Goal: Task Accomplishment & Management: Complete application form

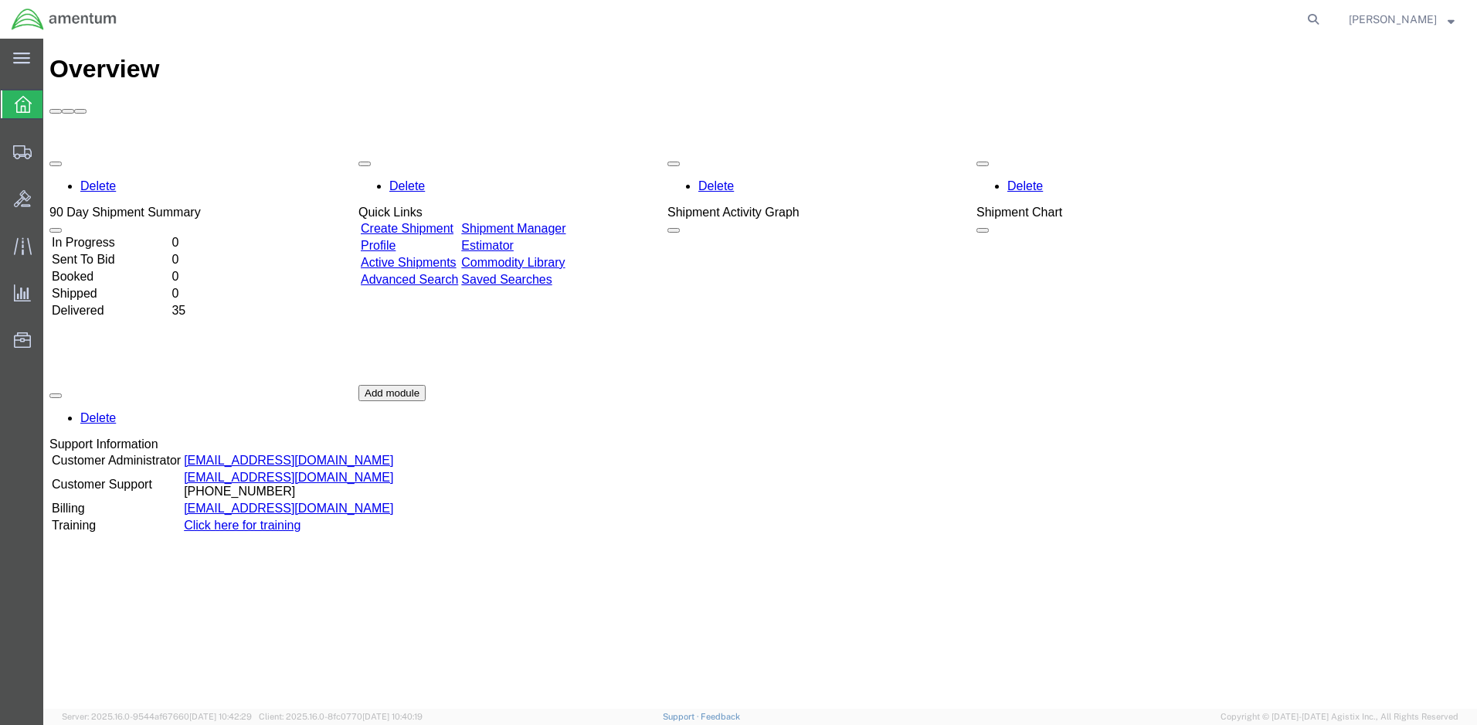
click at [443, 222] on link "Create Shipment" at bounding box center [407, 228] width 93 height 13
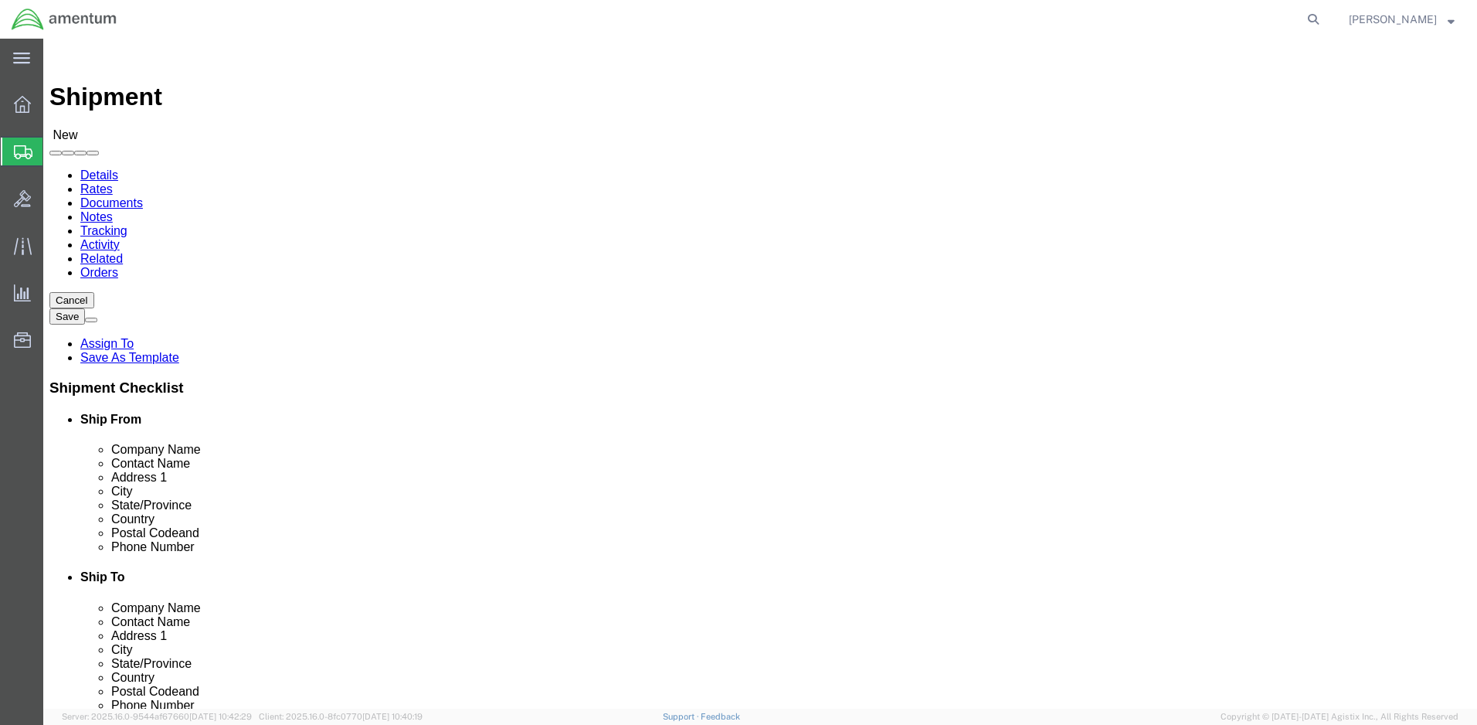
select select
click input "text"
type input "[PERSON_NAME]"
click p "- Amentum - ([PERSON_NAME]) [STREET_ADDRESS][PERSON_NAME]"
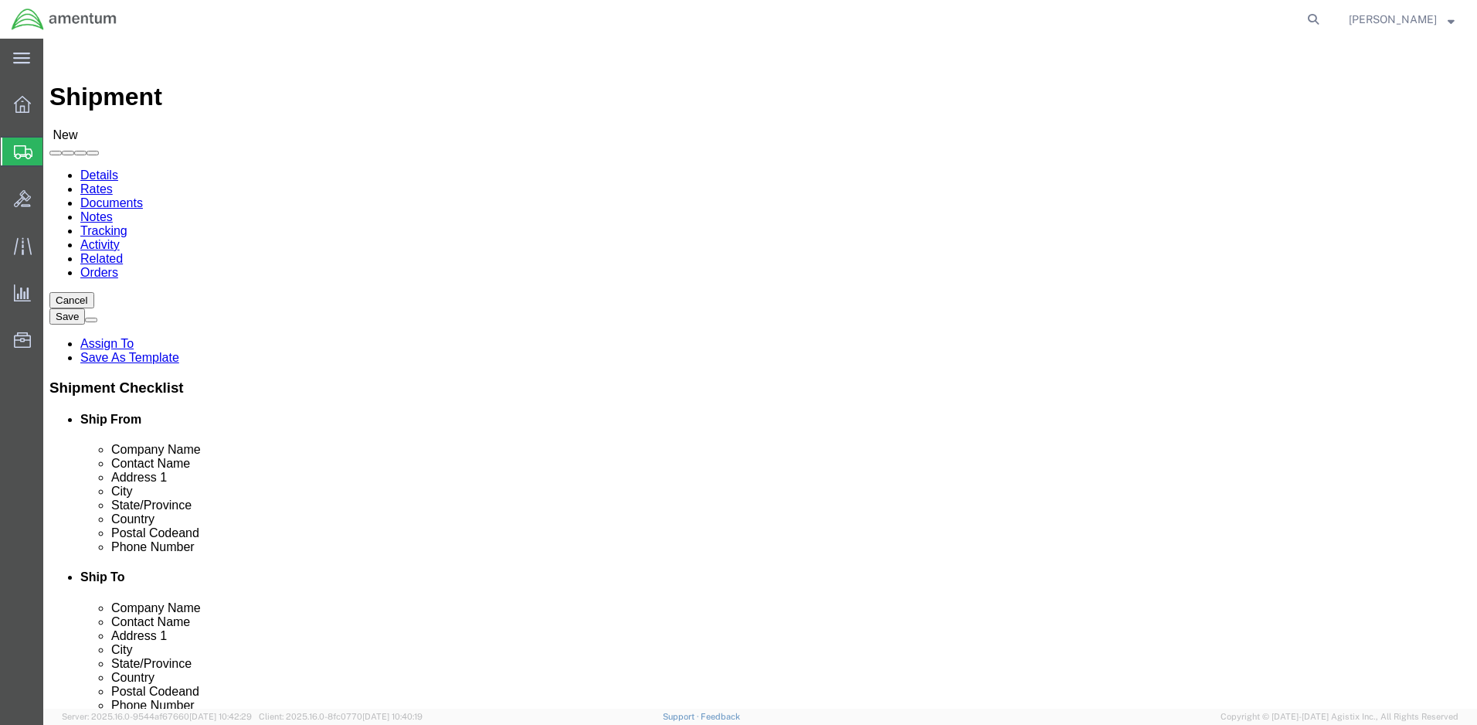
select select
type input "Amentum"
type input "[PERSON_NAME]"
type input "[GEOGRAPHIC_DATA]"
type input "BLDG 21"
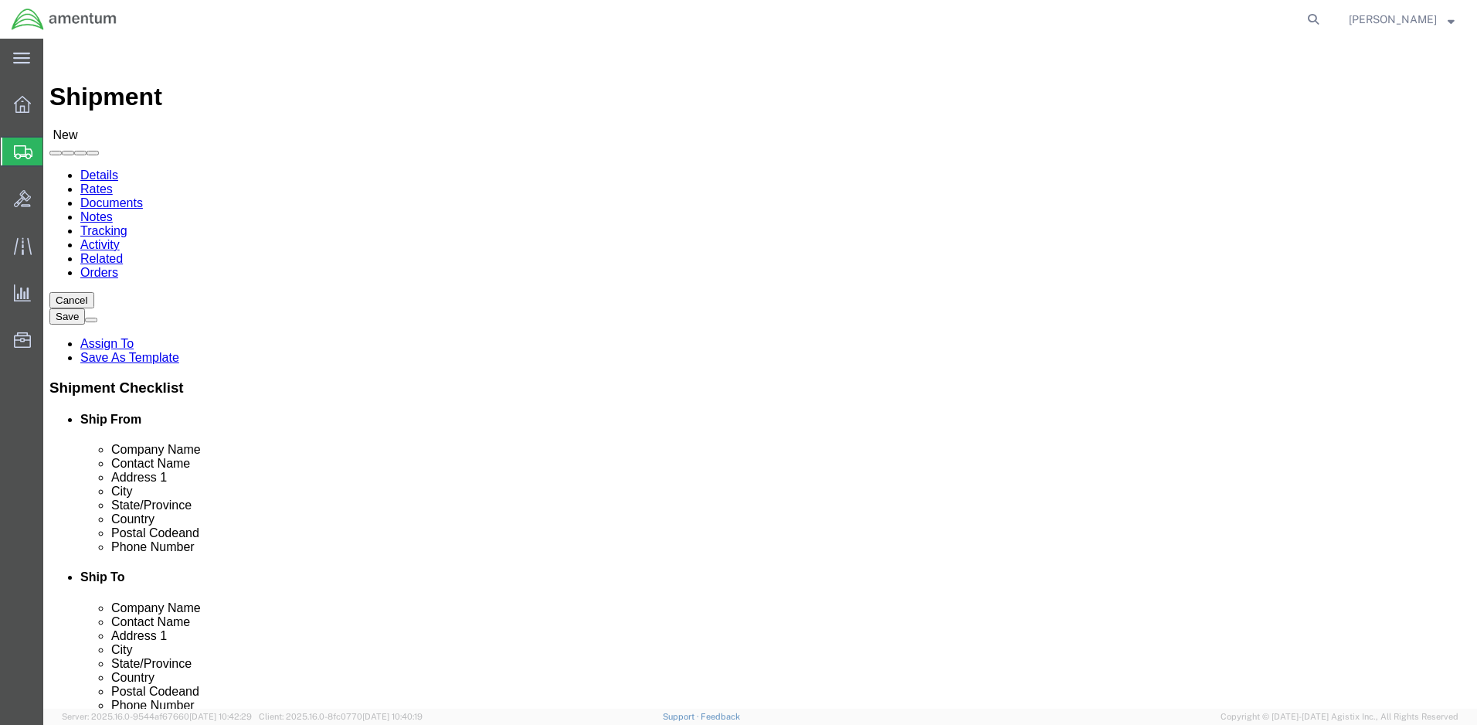
type input "[PERSON_NAME]"
type input "92327"
type input "[PHONE_NUMBER]"
type input "[PERSON_NAME][EMAIL_ADDRESS][PERSON_NAME][DOMAIN_NAME]"
checkbox input "true"
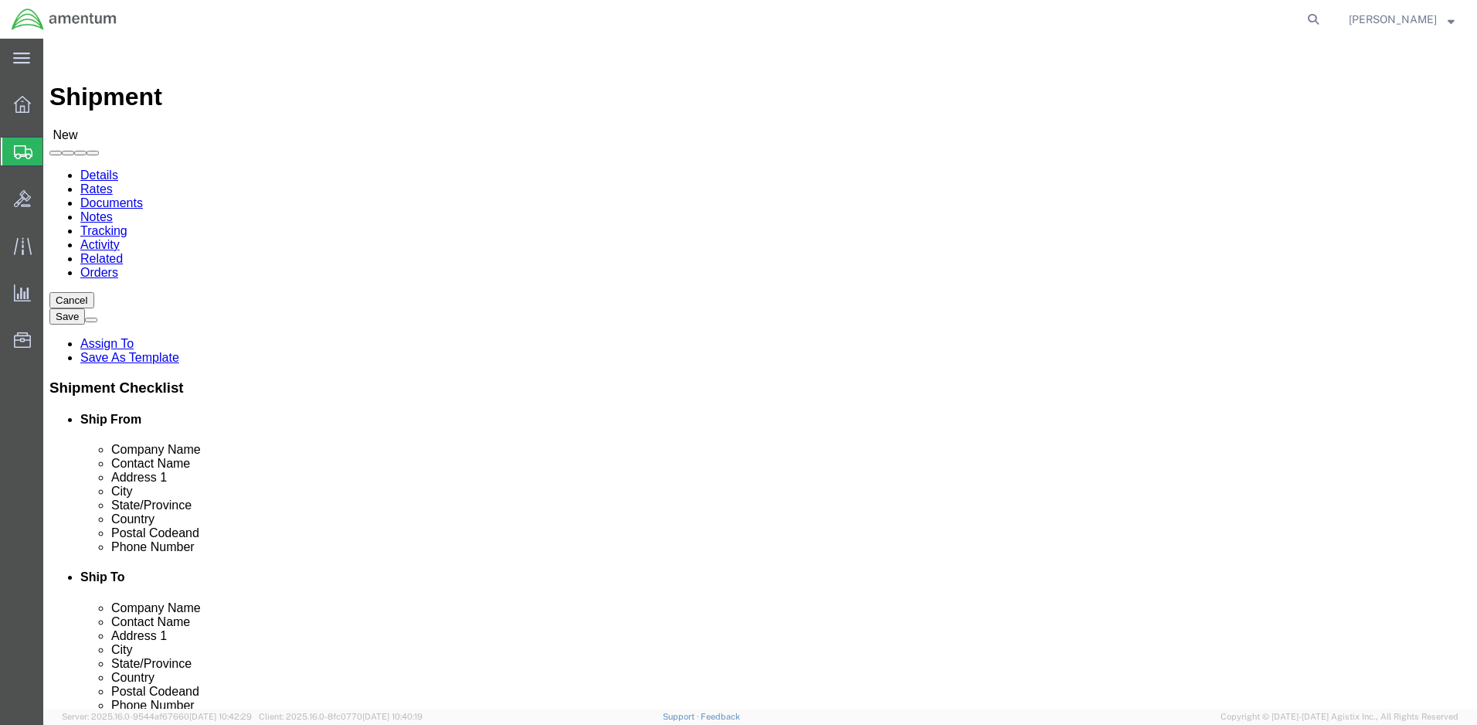
select select "CA"
type input "[PERSON_NAME]"
click input "text"
type input "d"
click input "text"
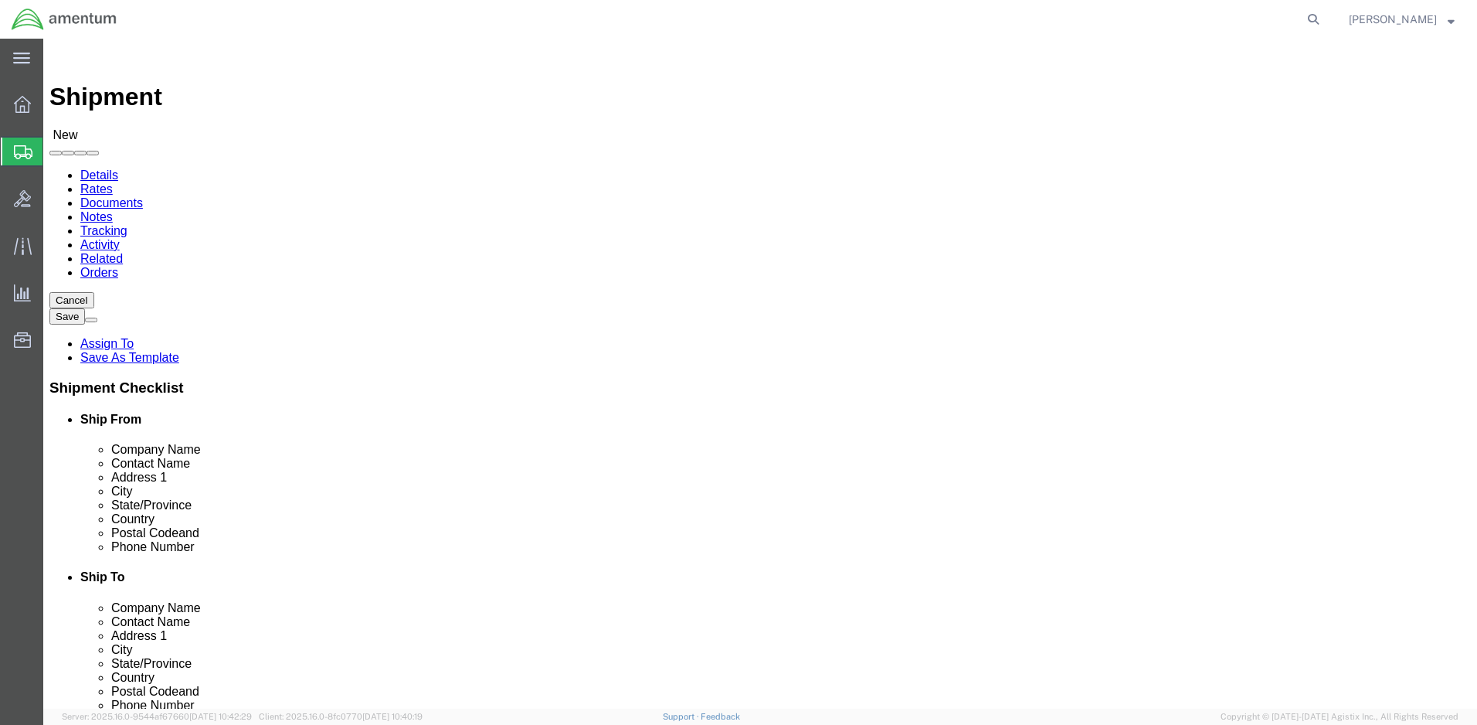
type input "dy"
click p "- DYNAMIC SOLUTIONS SYSTEMS INC - ([PERSON_NAME]) [STREET_ADDRESS]"
select select
type input "DYNAMIC SOLUTIONS SYSTEMS INC"
type input "[PERSON_NAME]"
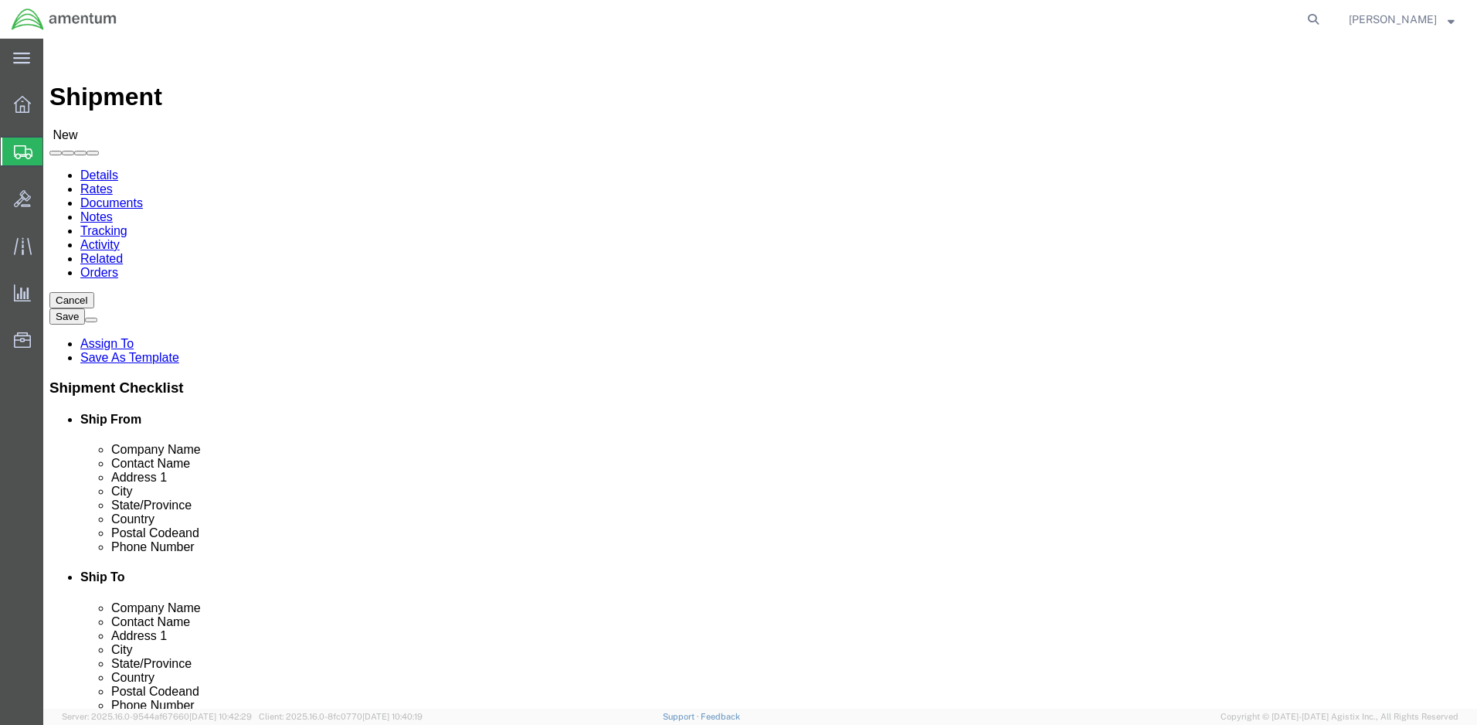
type input "[STREET_ADDRESS]"
type input "SAN MARCOS"
type input "92078"
select select "CA"
type input "DYNAMIC SOLUTIONS SYSTEMS INC"
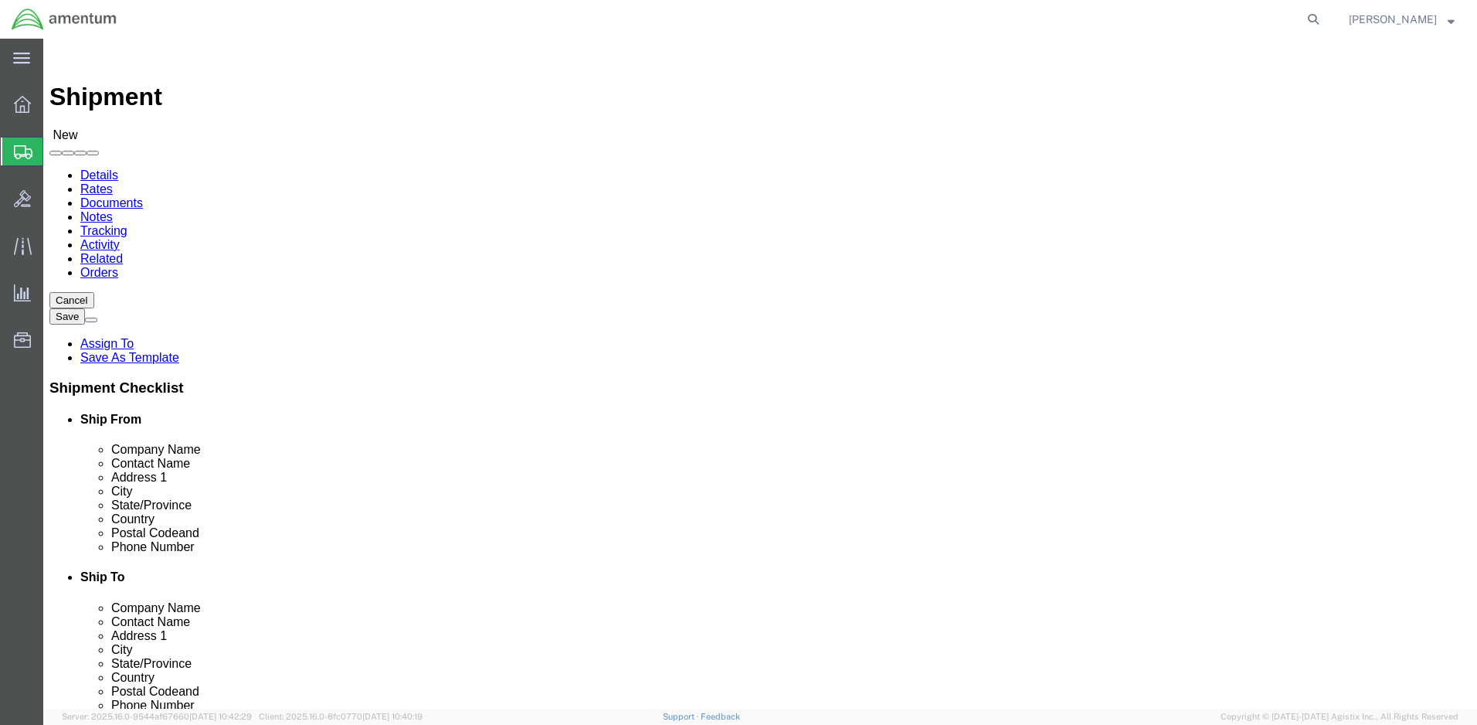
drag, startPoint x: 209, startPoint y: 15, endPoint x: 2189, endPoint y: 58, distance: 1980.5
click at [1476, 58] on html "main_menu Created with Sketch. Collapse Menu Overview Shipments Shipment Manage…" at bounding box center [738, 362] width 1477 height 725
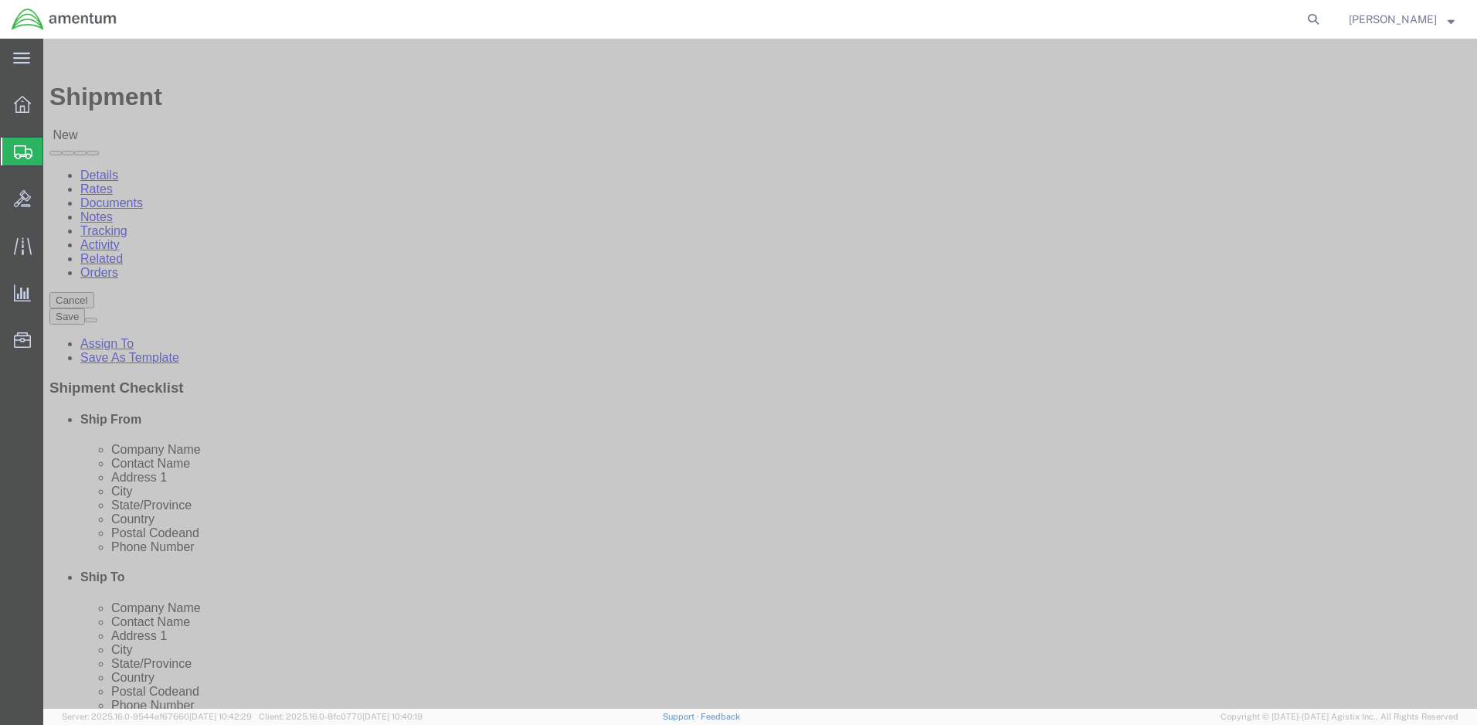
click icon
click input "text"
paste input "(760) 798-"
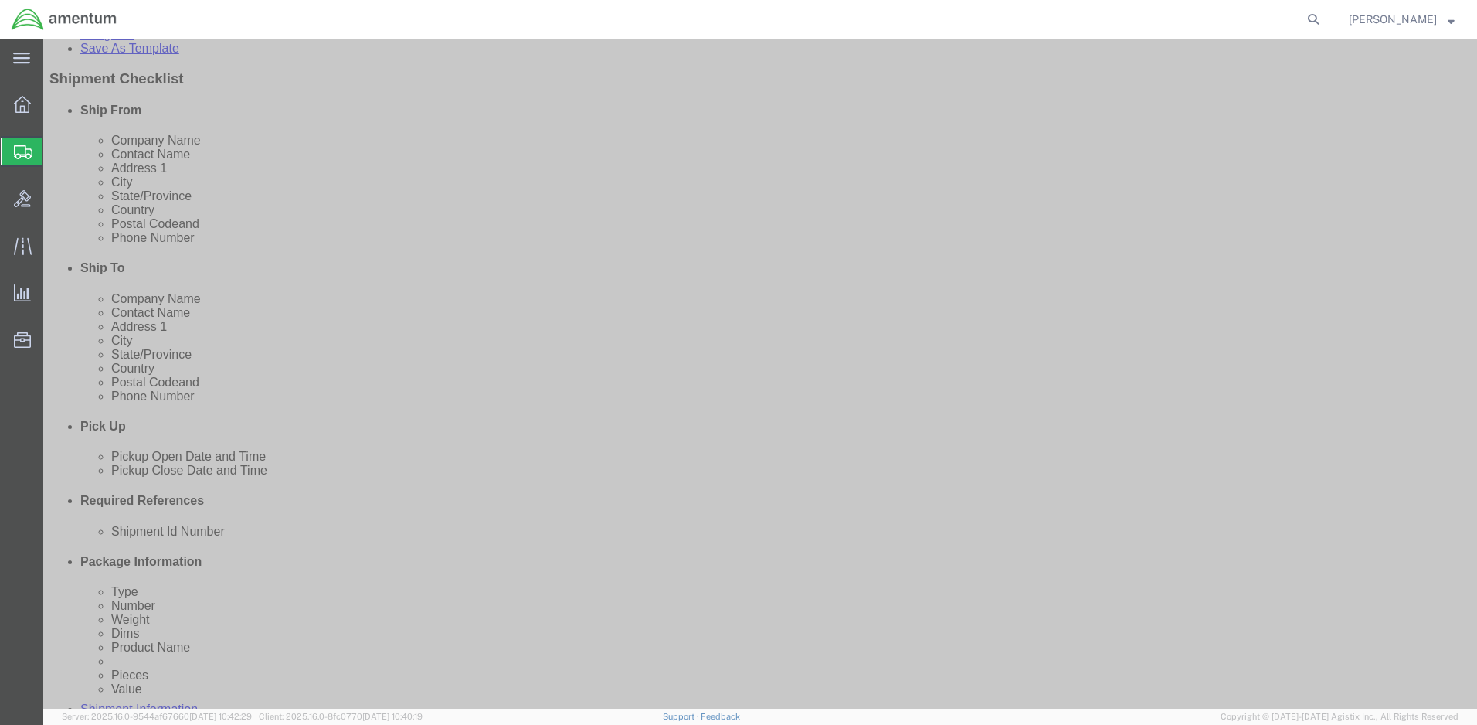
type input "[PHONE_NUMBER]"
click input "text"
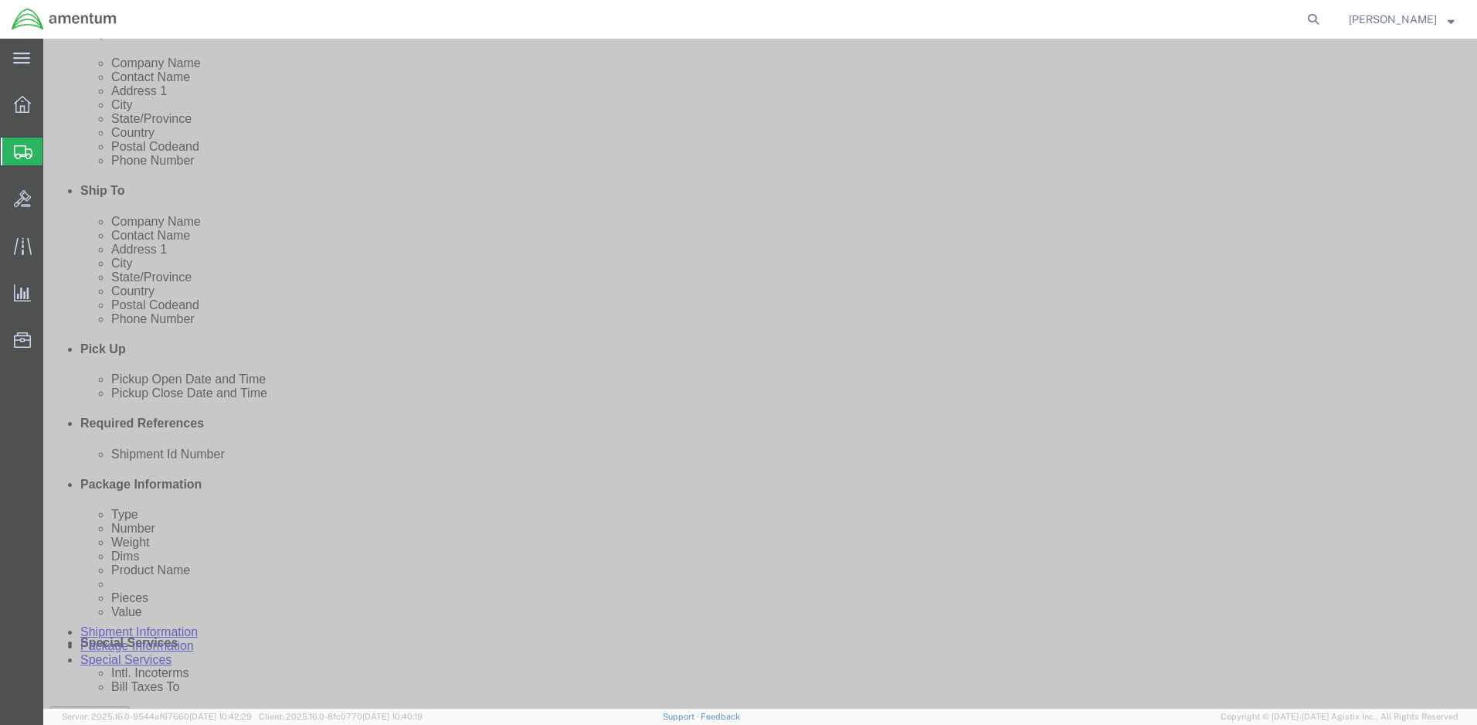
scroll to position [618, 0]
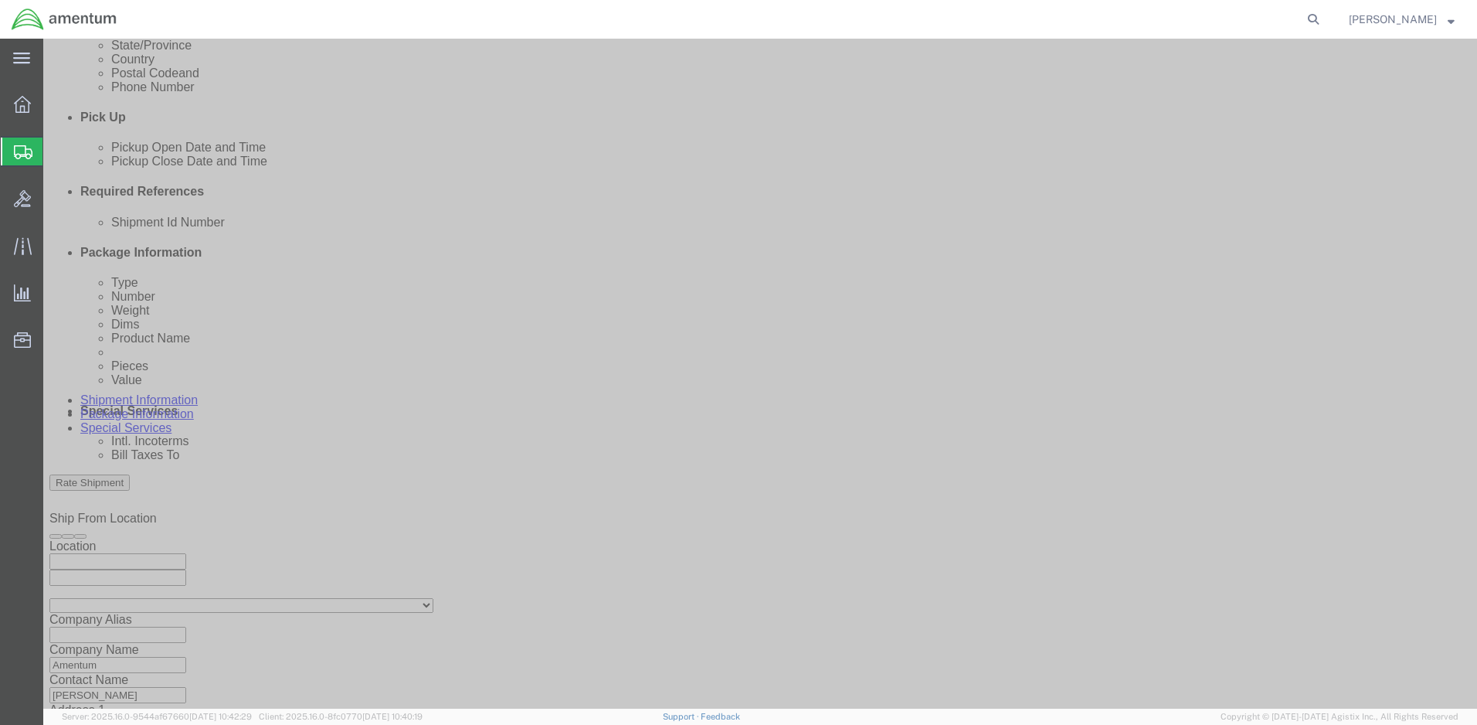
type input "2520AF"
click button "Continue"
select select "CASE"
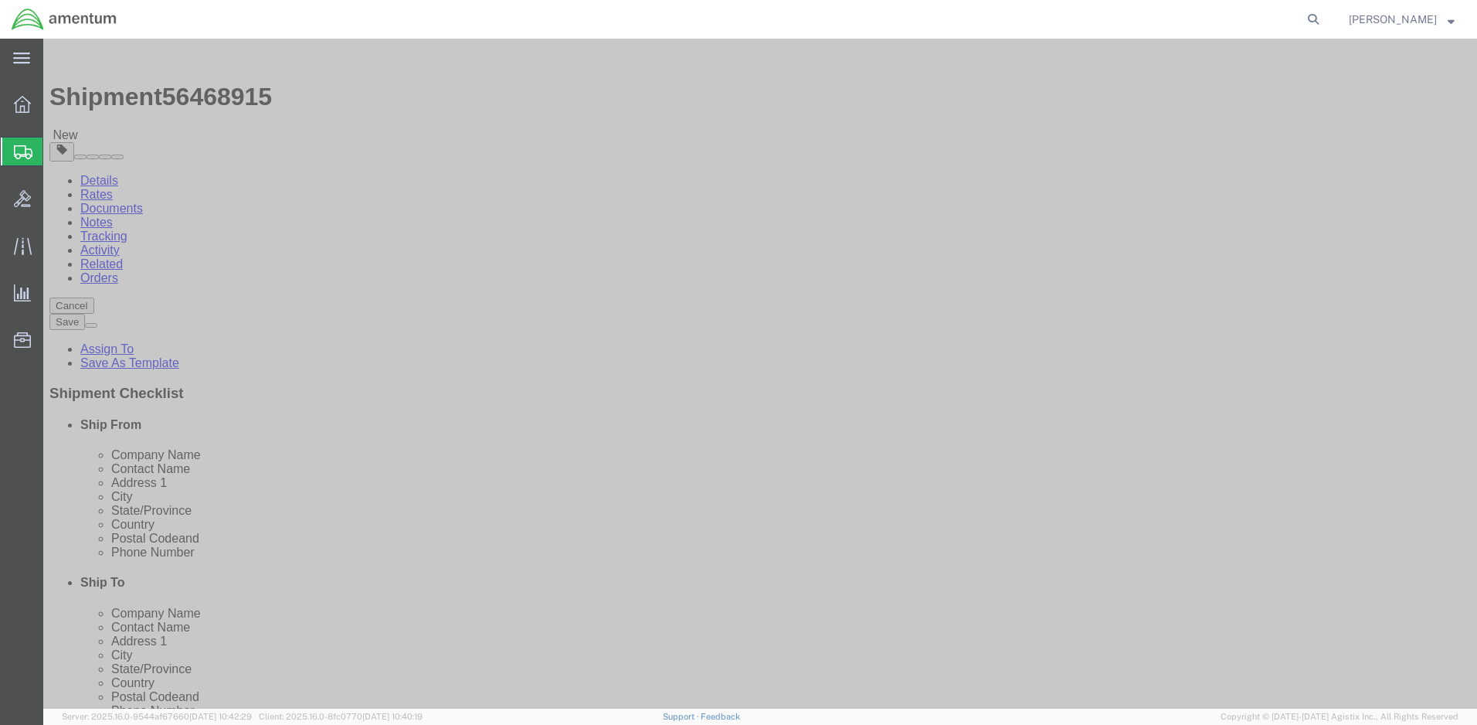
click input "text"
type input "25"
click input "text"
type input "20"
click input "text"
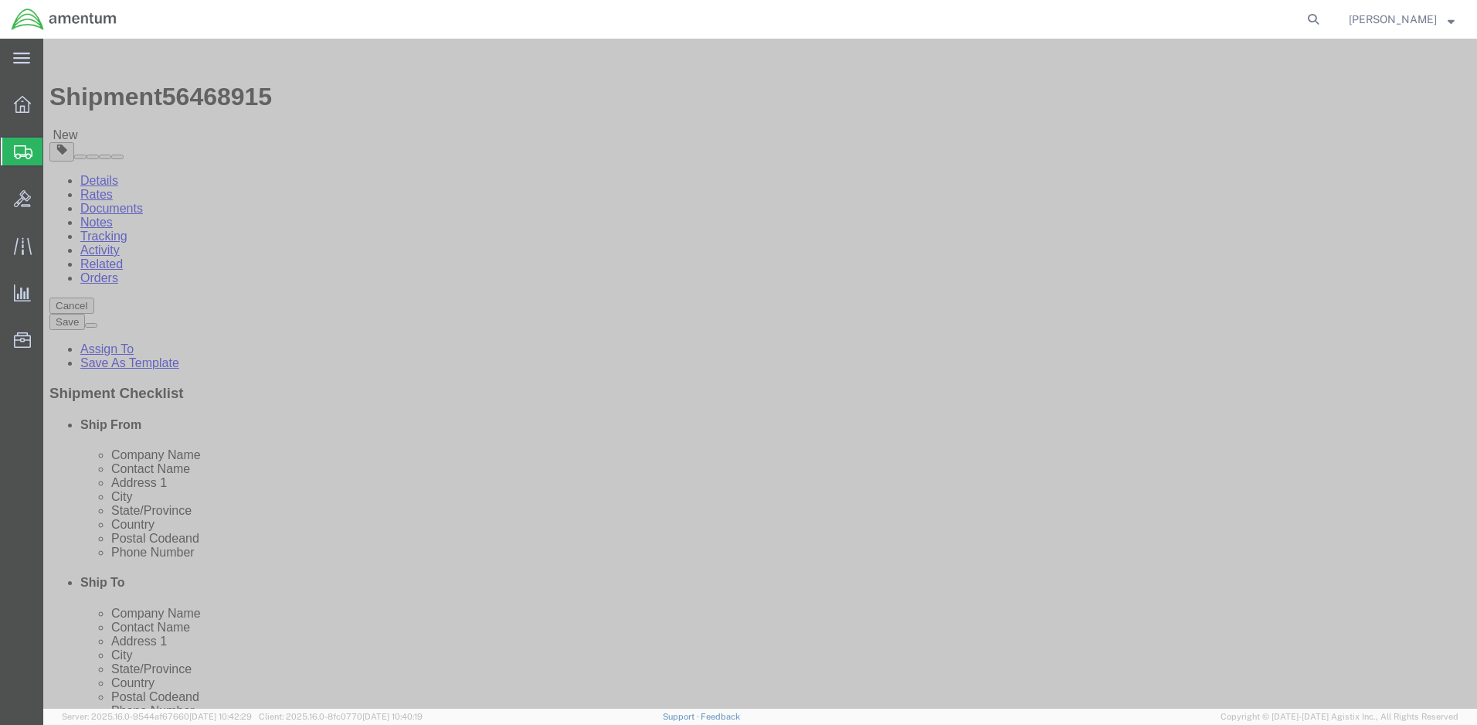
type input "13"
click input "0.00"
type input "0"
type input "30"
click link "Add Content"
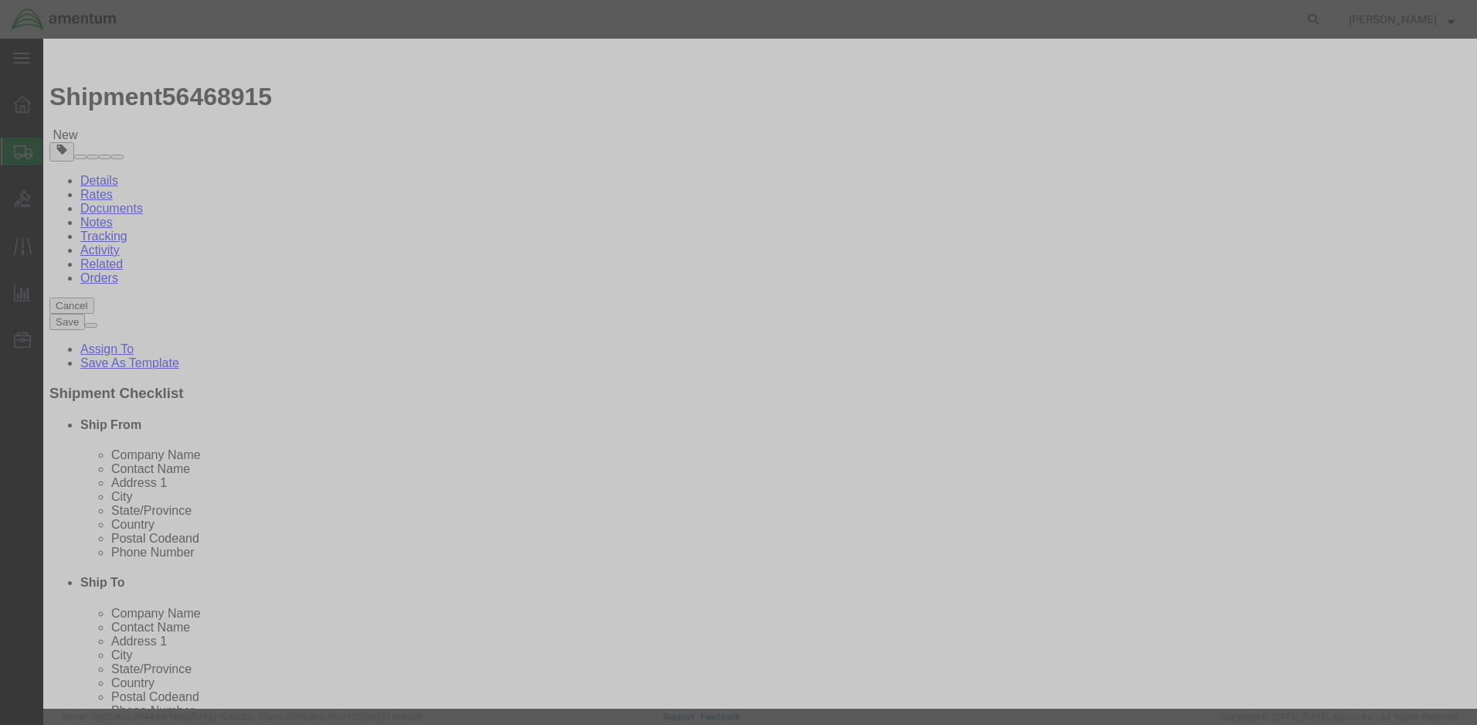
click input "text"
type input "ENGINE VIB METER"
click input "0"
type input "1"
click input "text"
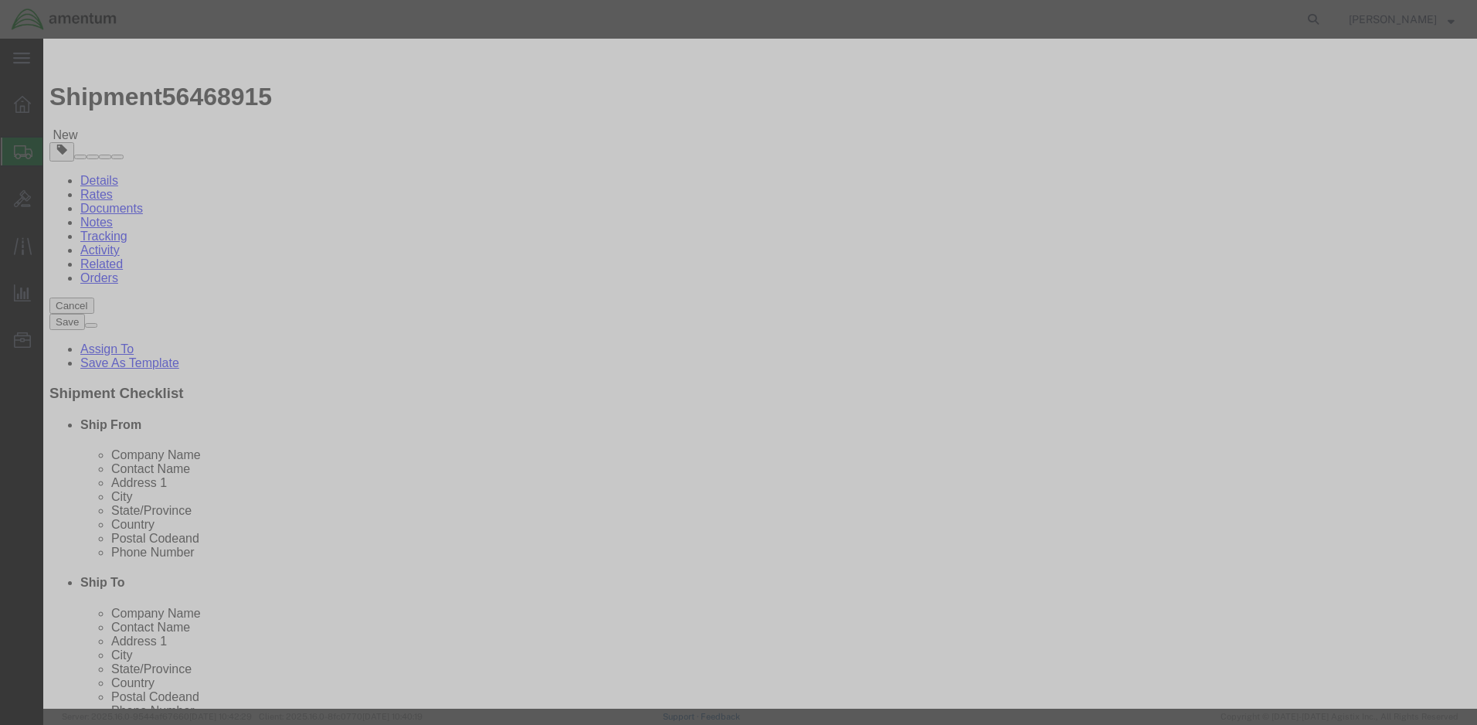
type input "5.00"
select select "50"
click button "Save & Close"
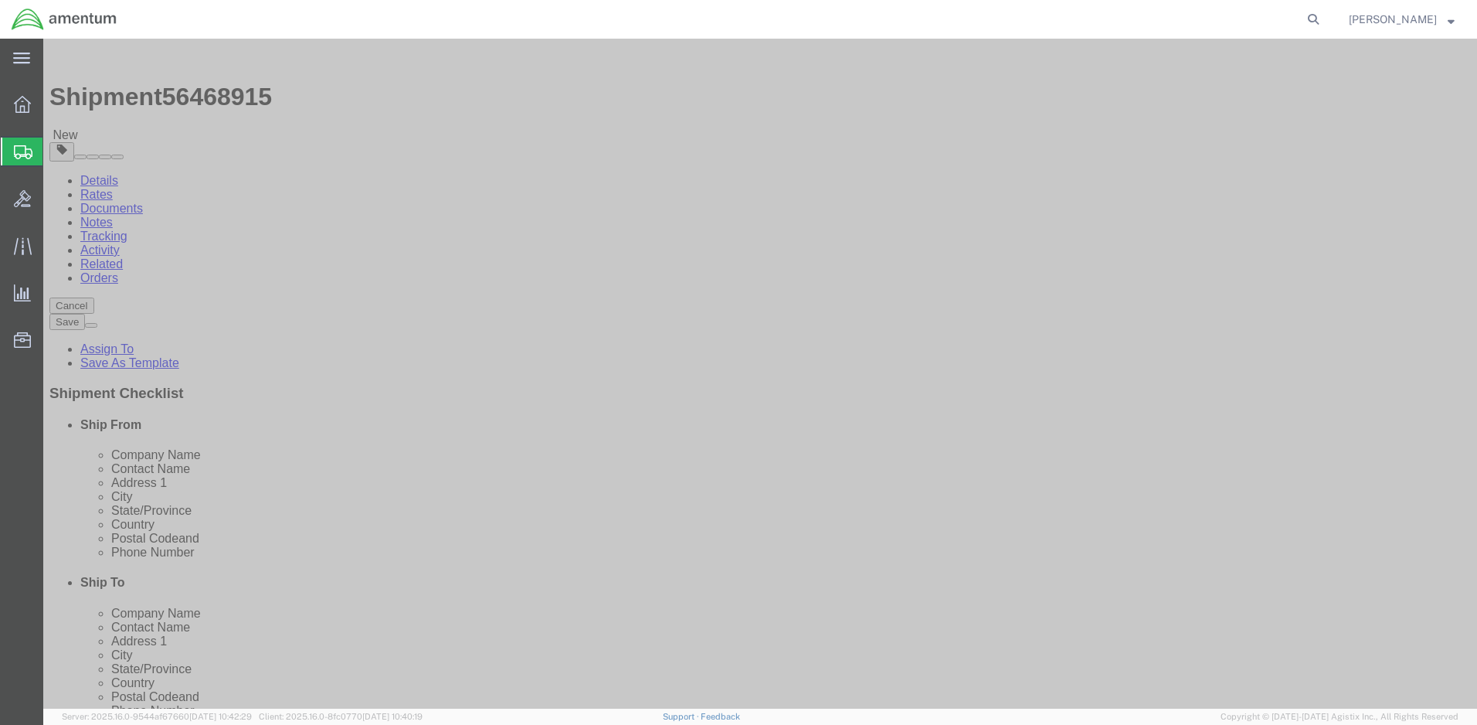
click button "Rate Shipment"
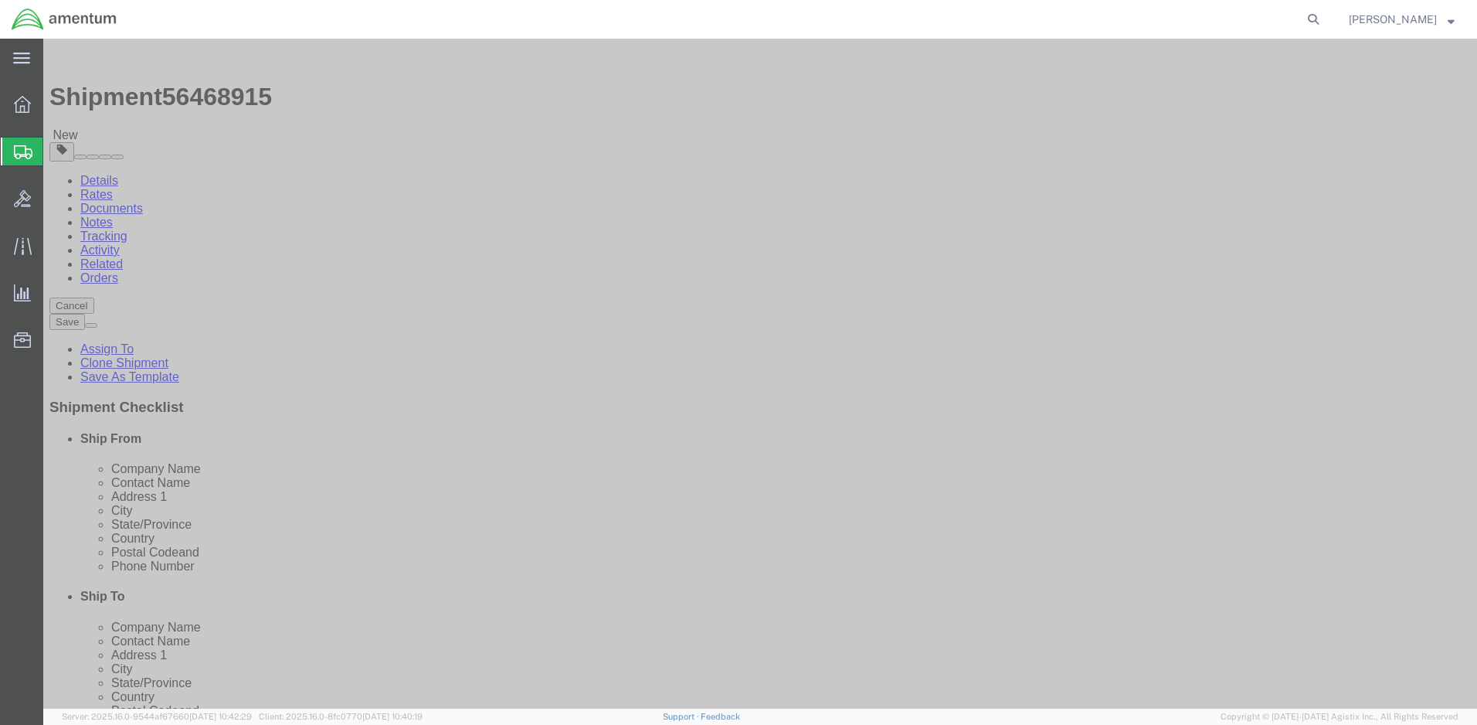
click at [66, 56] on img at bounding box center [58, 54] width 19 height 19
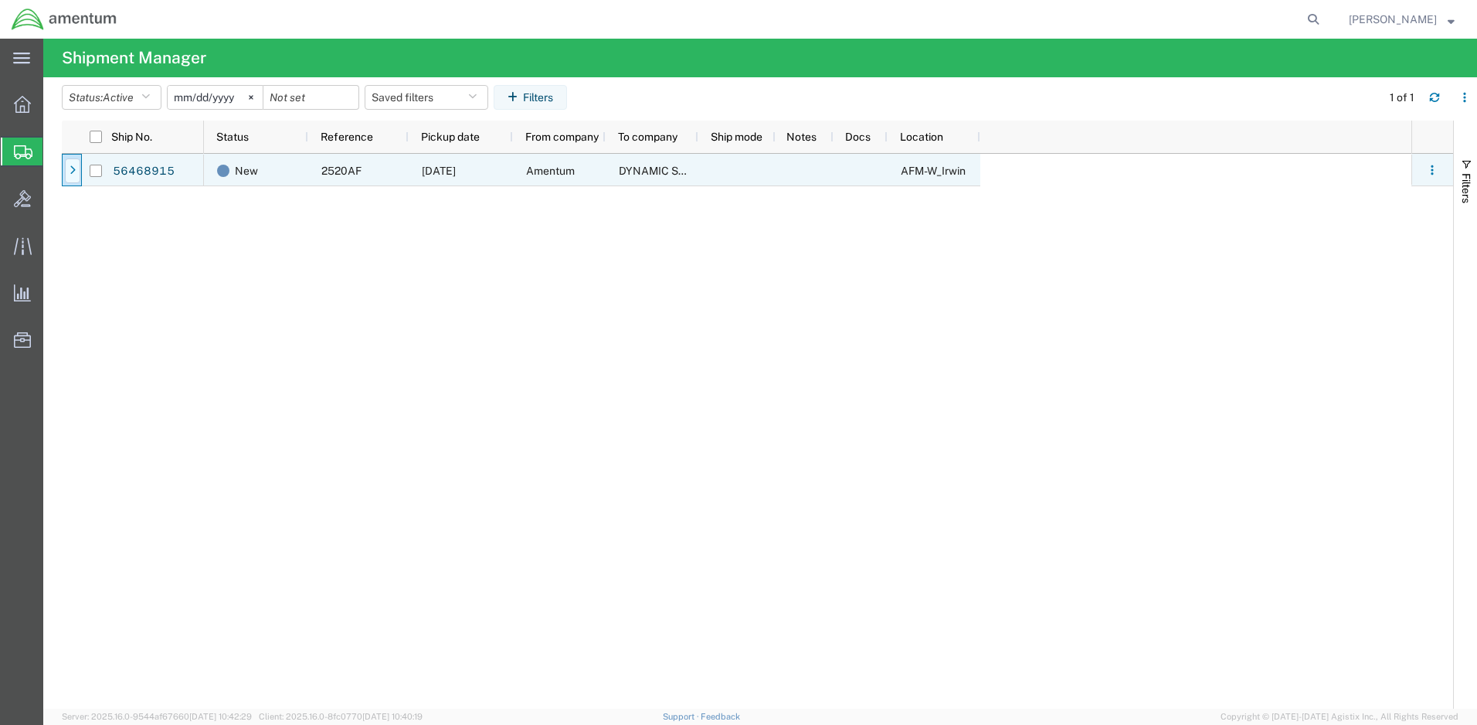
click at [75, 168] on icon at bounding box center [73, 170] width 6 height 11
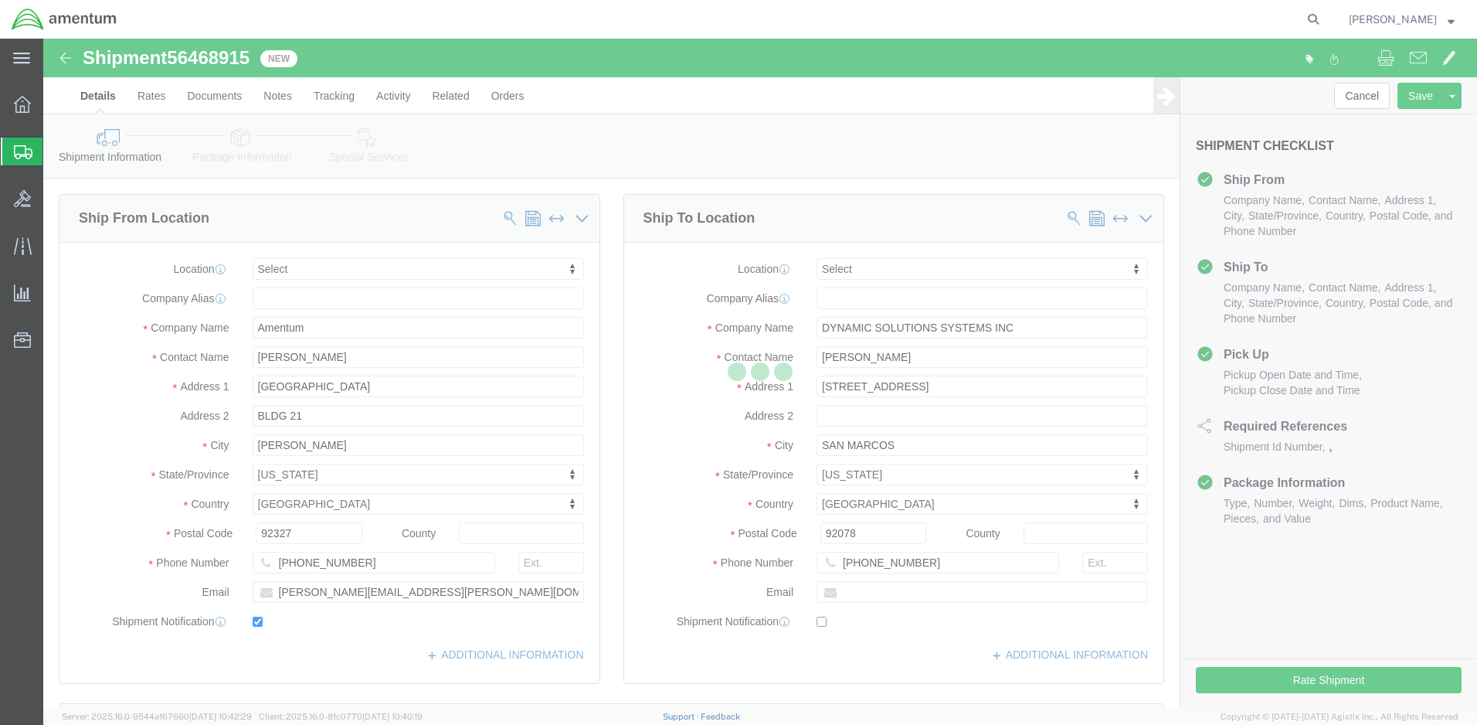
select select
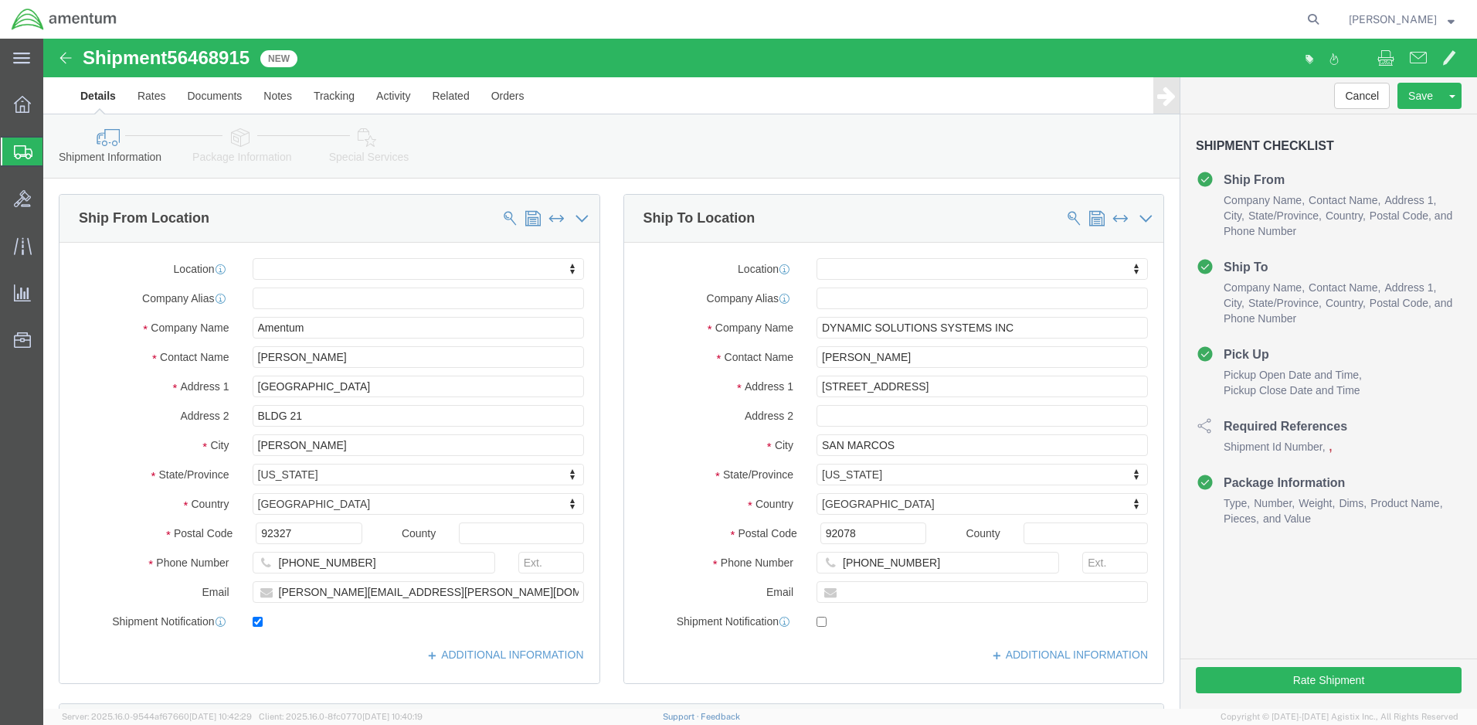
scroll to position [232, 0]
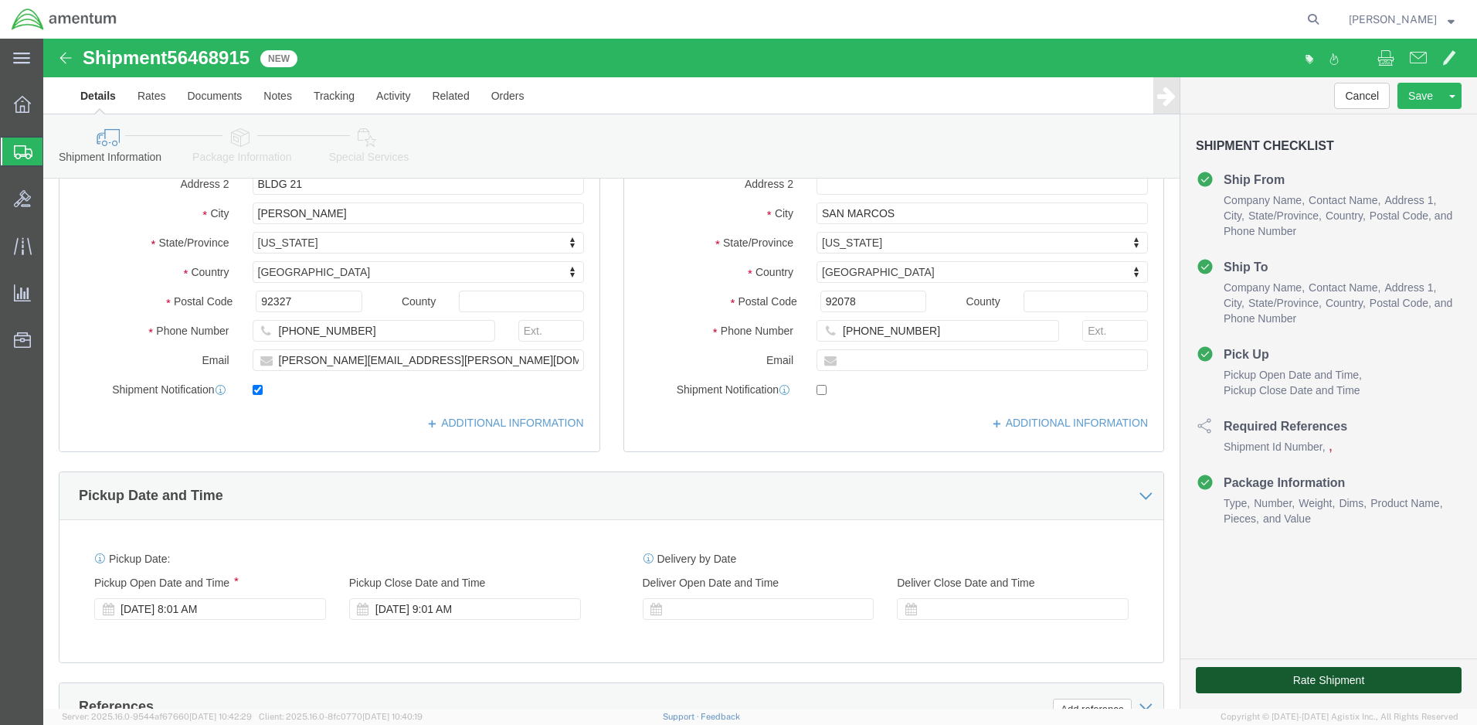
click button "Rate Shipment"
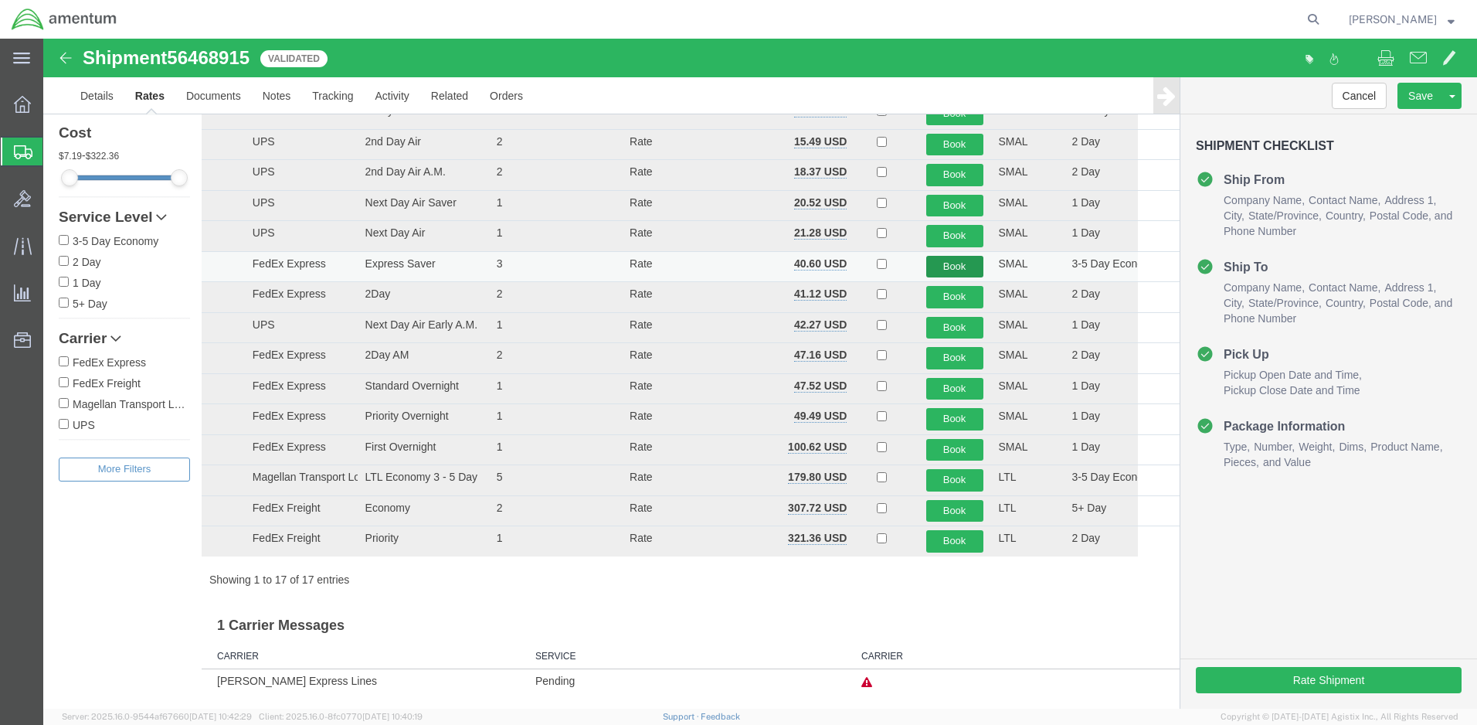
scroll to position [0, 0]
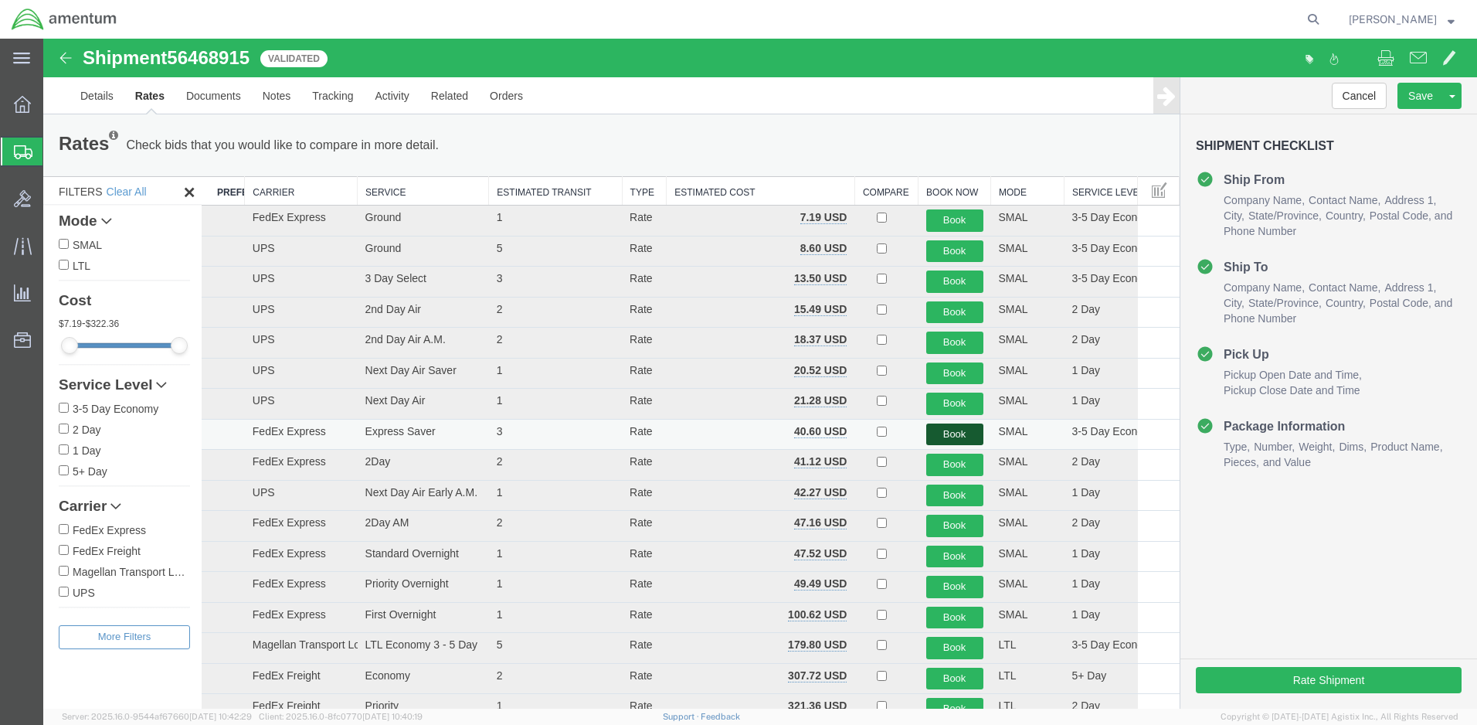
click at [946, 430] on button "Book" at bounding box center [954, 434] width 57 height 22
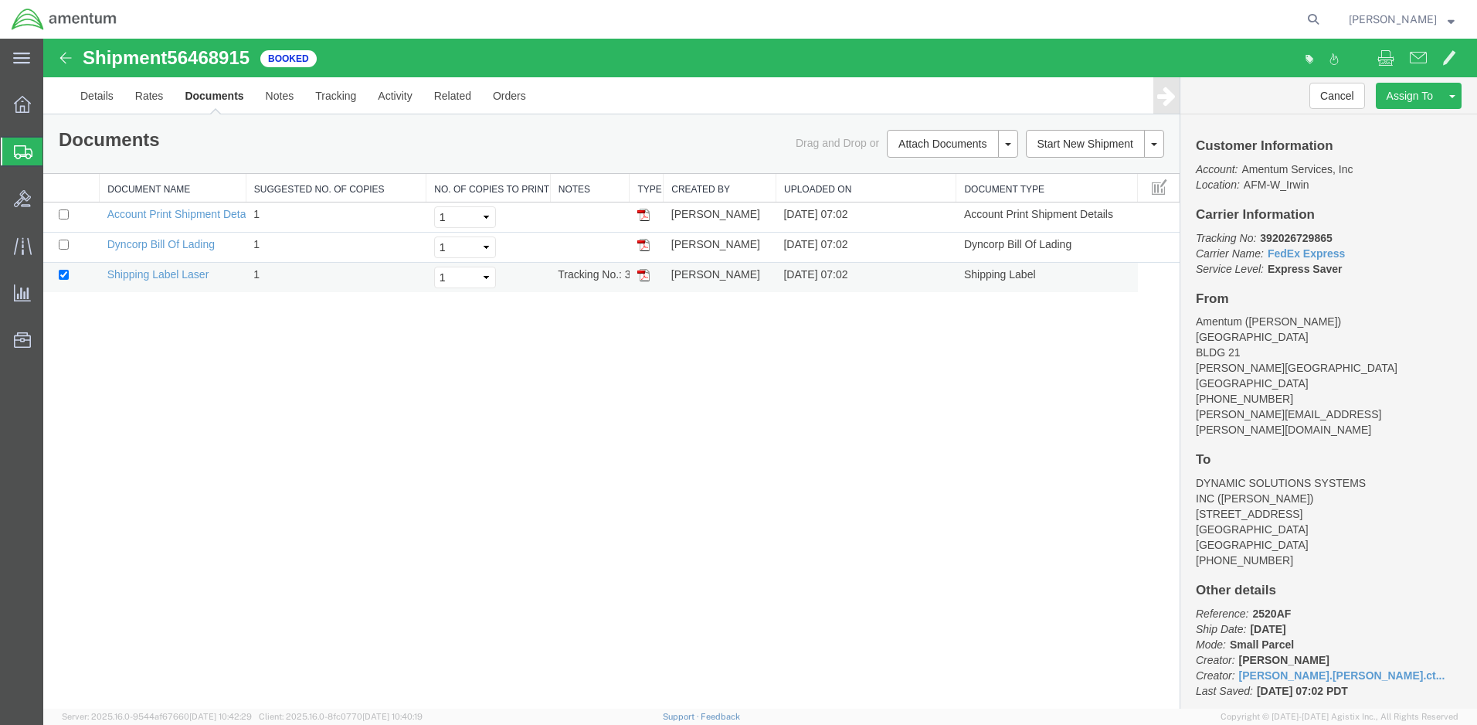
click at [641, 276] on img at bounding box center [643, 275] width 12 height 12
